Goal: Find specific page/section: Find specific page/section

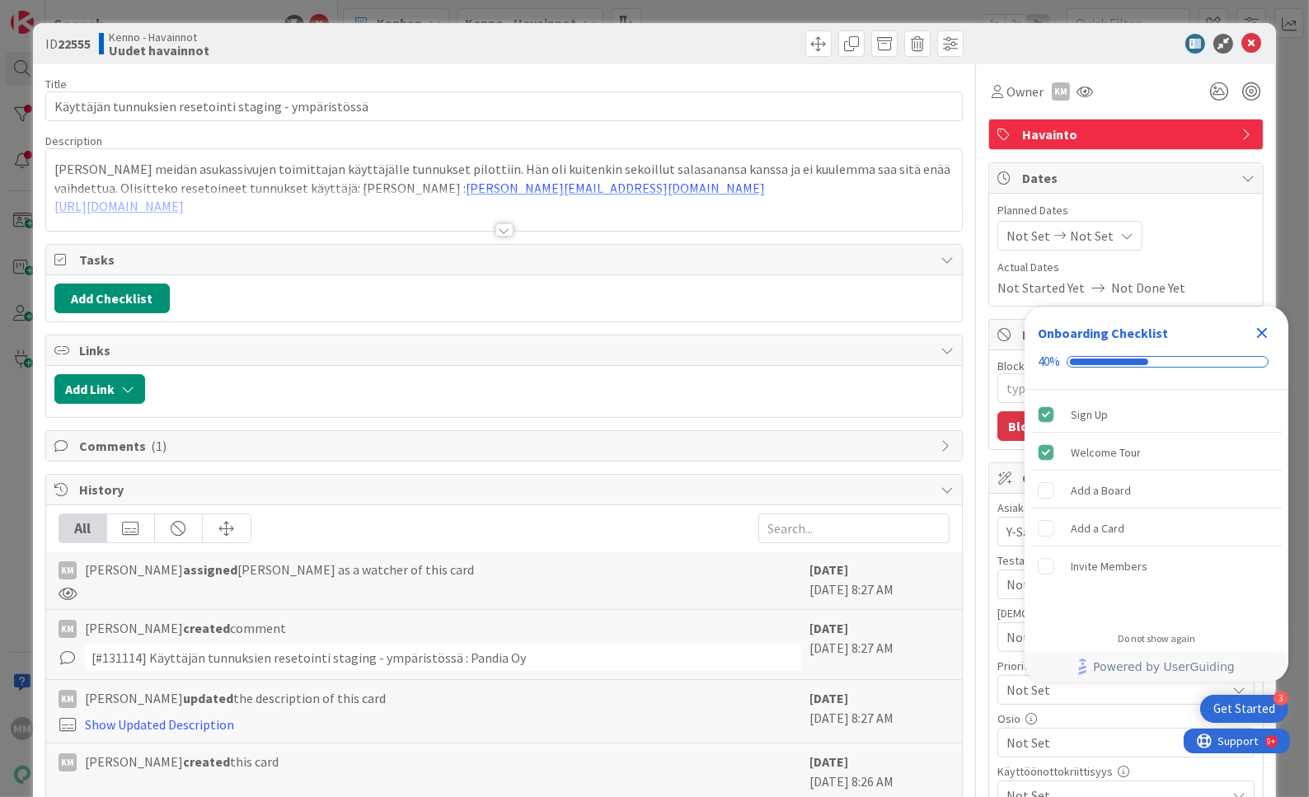
type textarea "x"
click at [504, 231] on div at bounding box center [505, 229] width 18 height 13
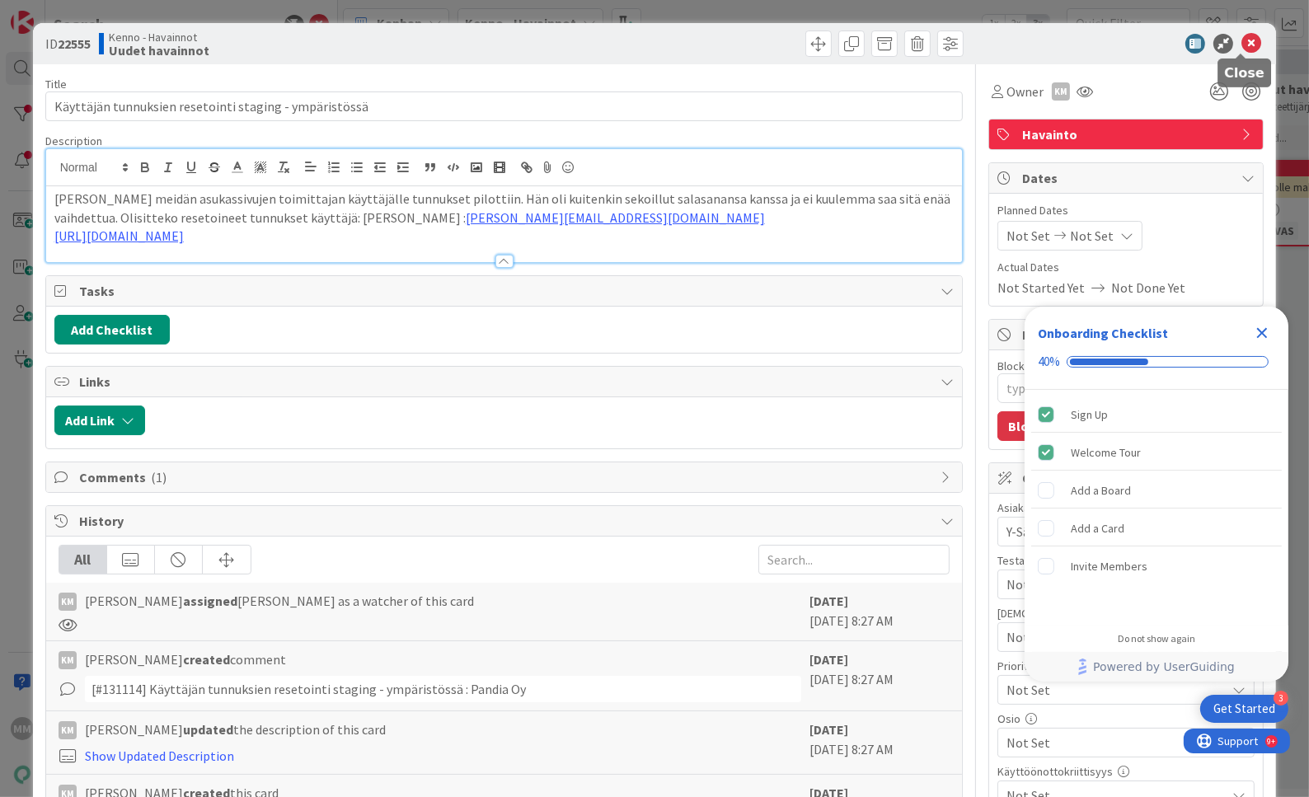
click at [1242, 45] on icon at bounding box center [1252, 44] width 20 height 20
